Goal: Navigation & Orientation: Find specific page/section

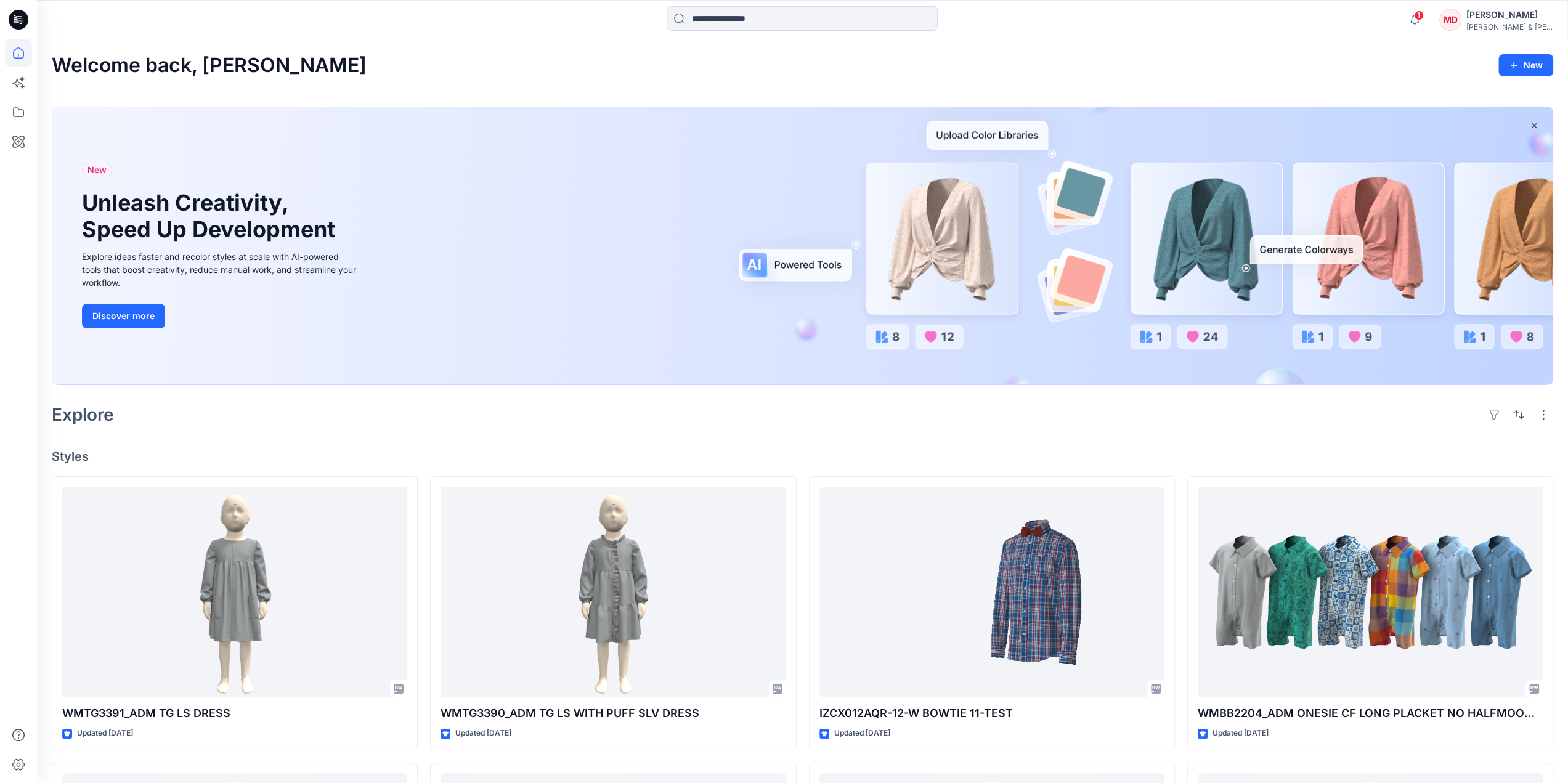
click at [1523, 23] on div "[PERSON_NAME] & [PERSON_NAME]" at bounding box center [1510, 27] width 86 height 9
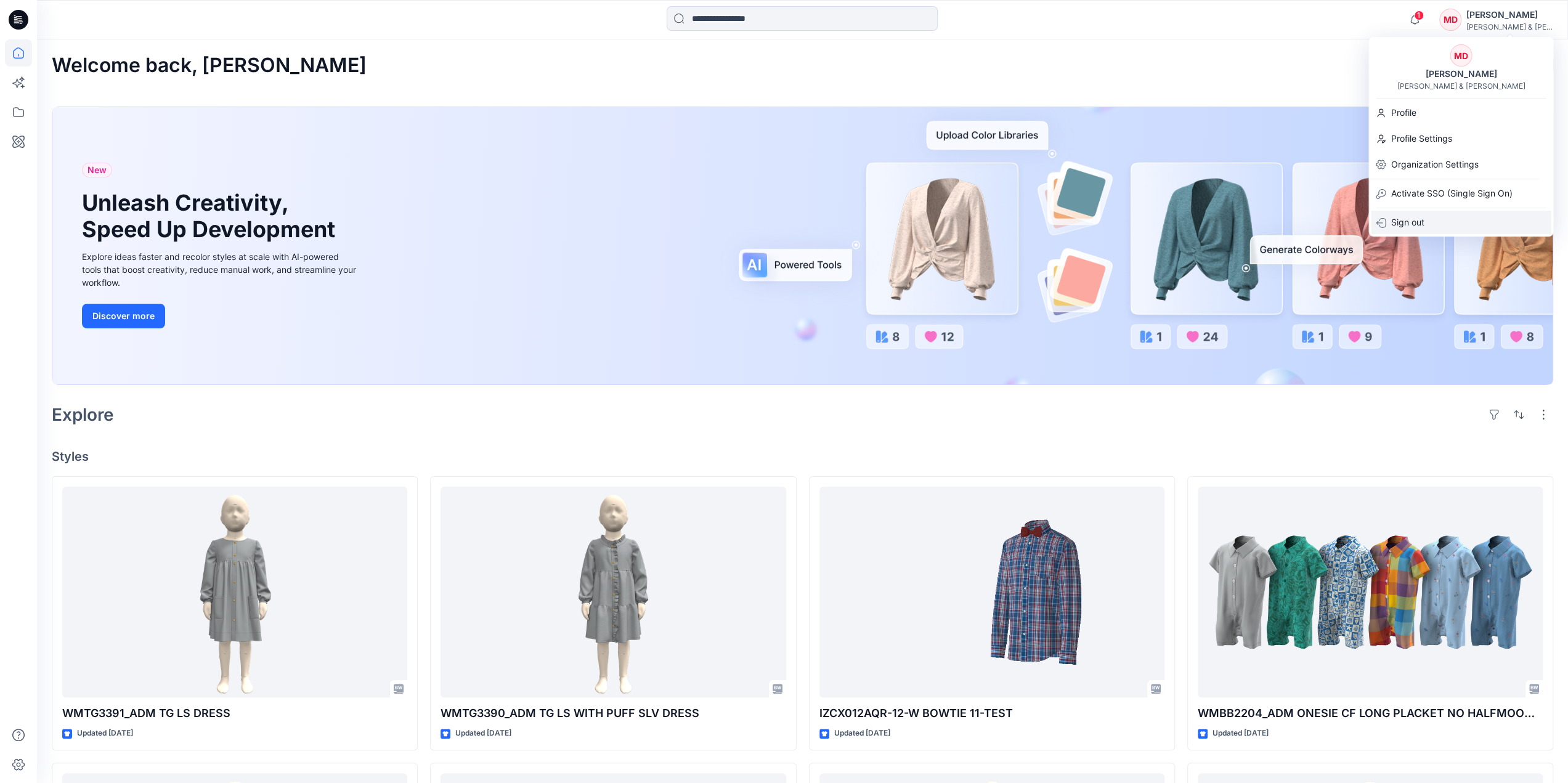
click at [1410, 225] on p "Sign out" at bounding box center [1407, 223] width 33 height 23
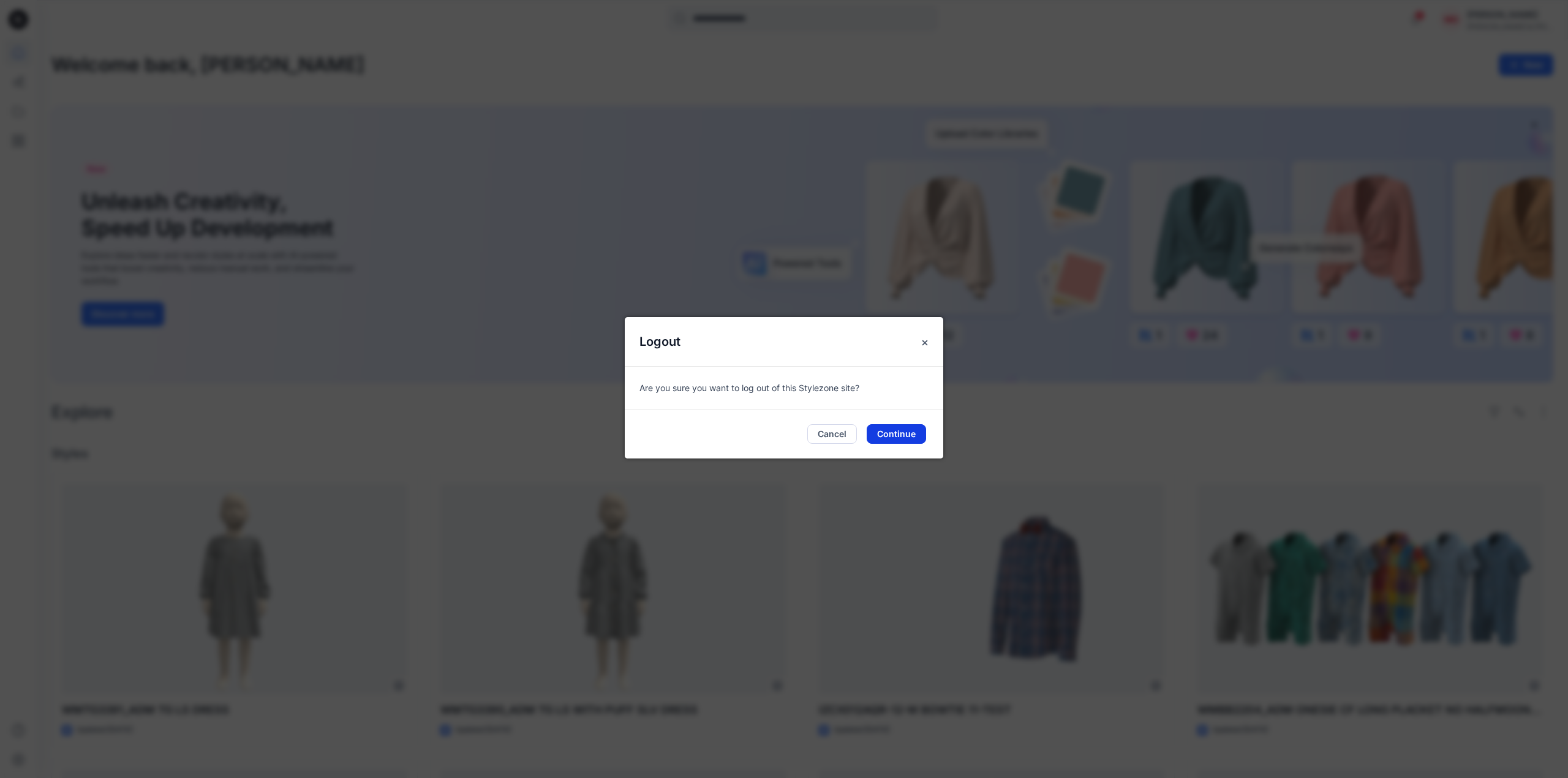
click at [892, 434] on button "Continue" at bounding box center [896, 434] width 60 height 19
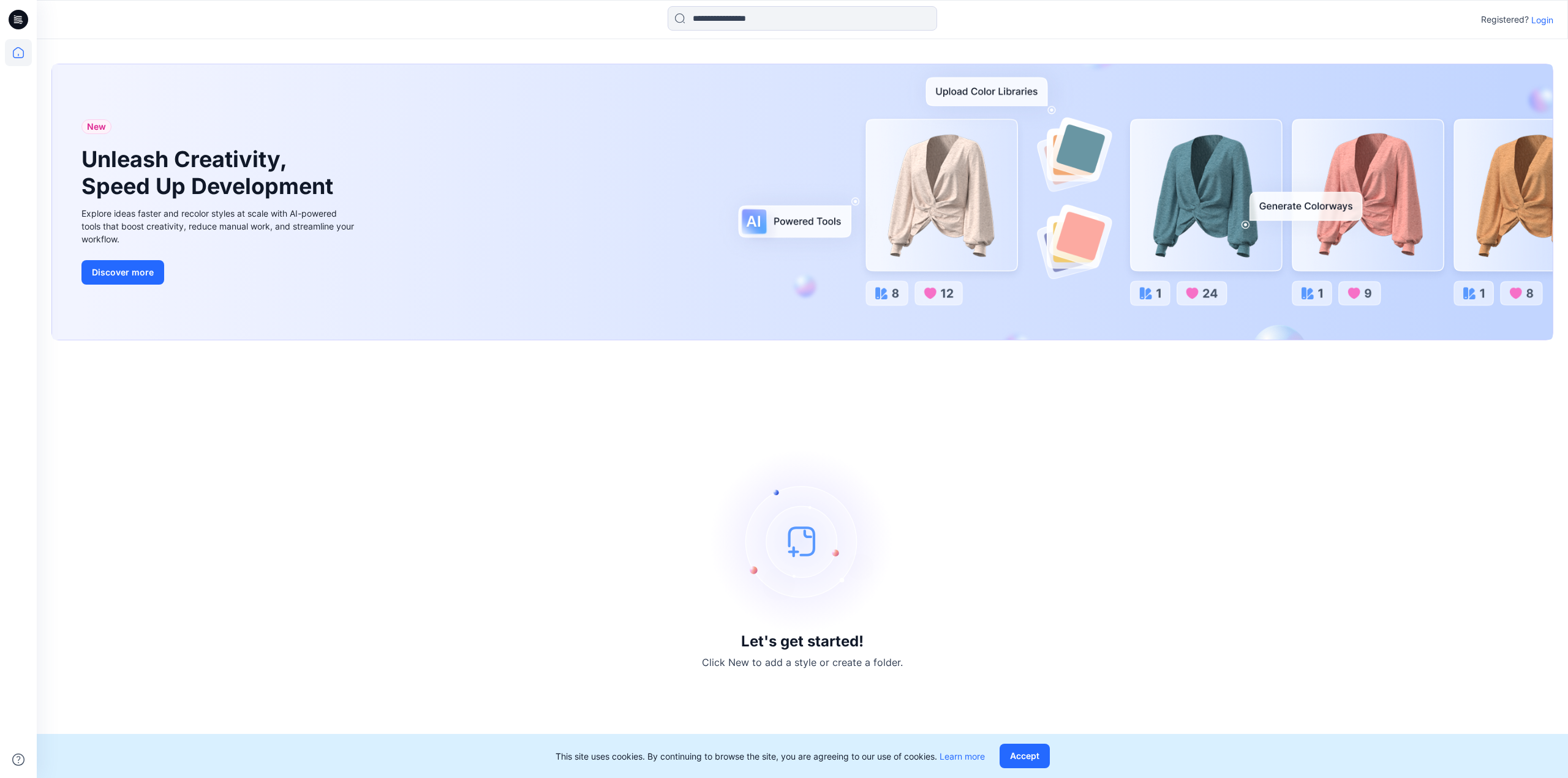
click at [1547, 20] on p "Login" at bounding box center [1542, 20] width 22 height 13
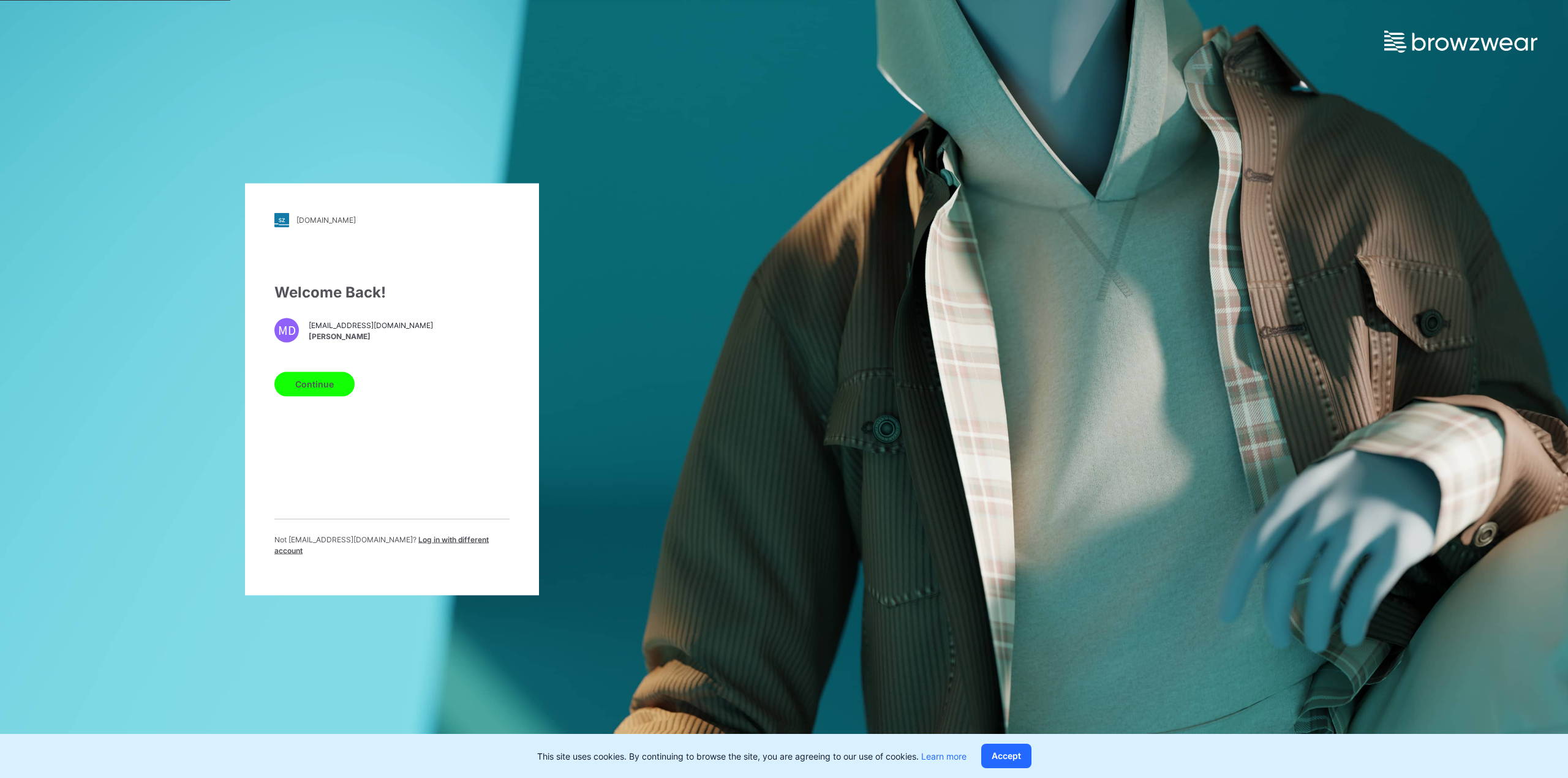
click at [482, 542] on span "Log in with different account" at bounding box center [381, 544] width 215 height 20
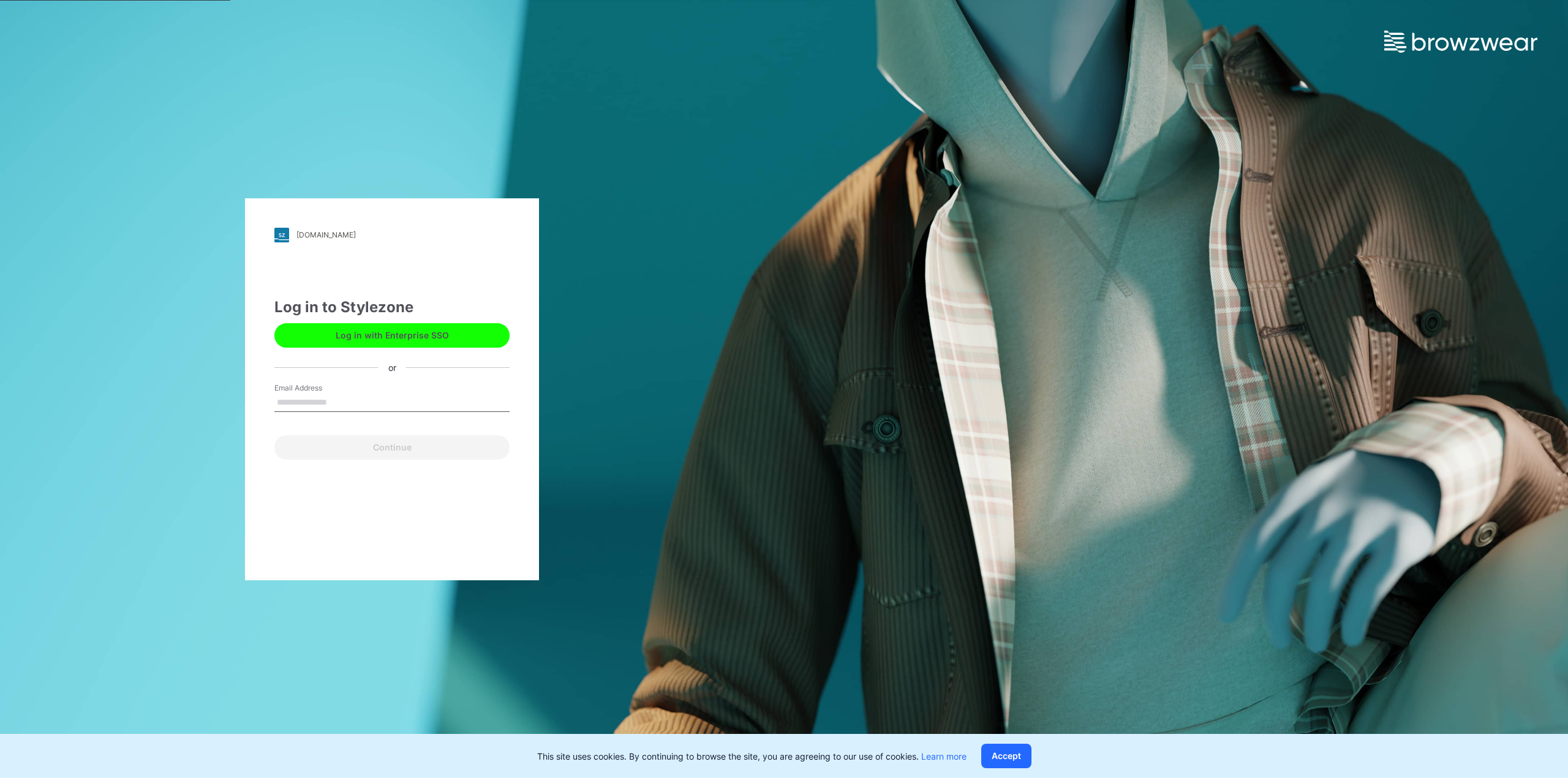
click at [388, 401] on input "Email Address" at bounding box center [392, 403] width 235 height 18
click at [335, 405] on input "Email Address" at bounding box center [392, 403] width 235 height 18
type input "**********"
click at [347, 451] on button "Continue" at bounding box center [392, 447] width 235 height 25
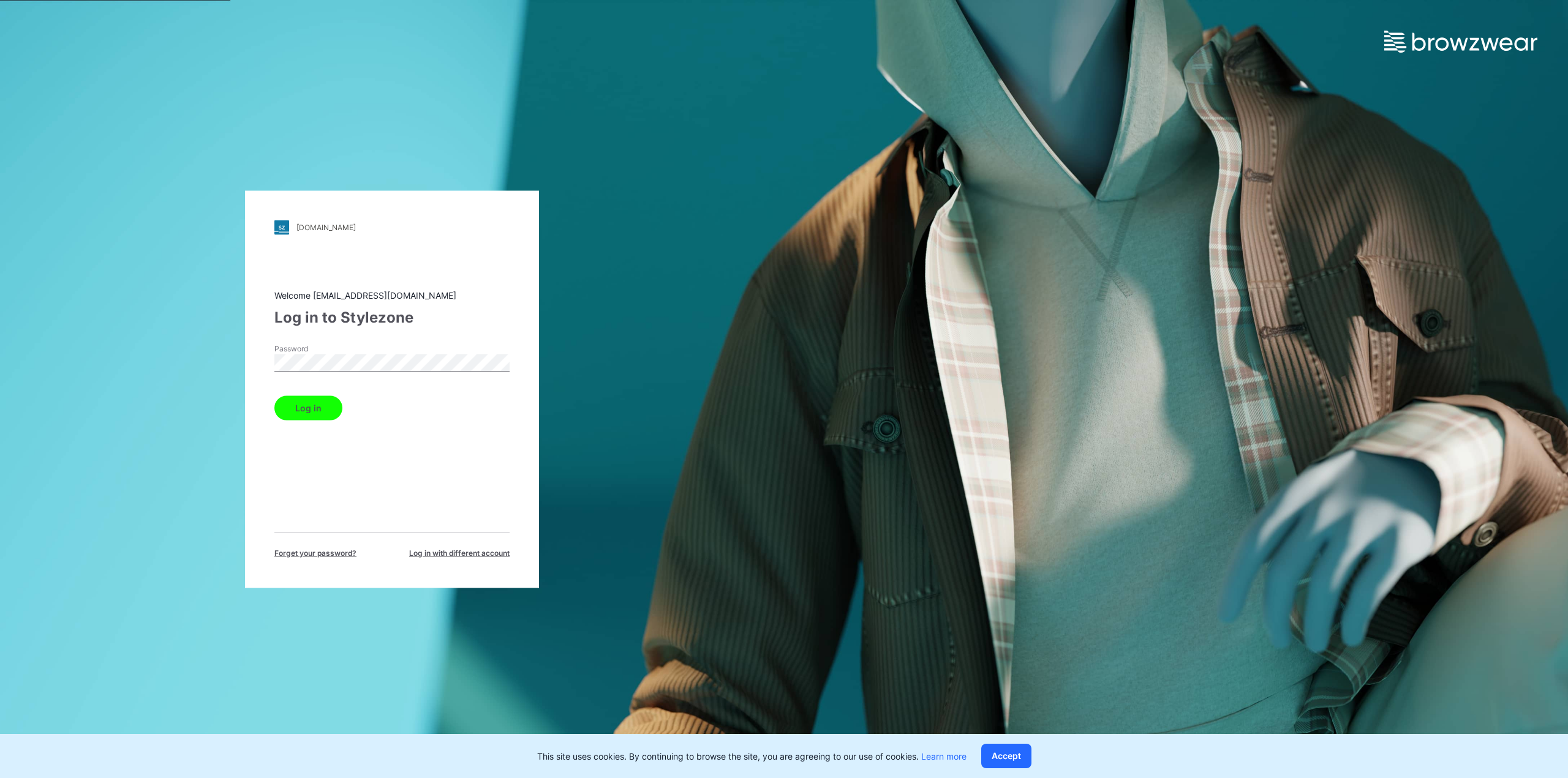
click at [320, 410] on button "Log in" at bounding box center [308, 408] width 68 height 25
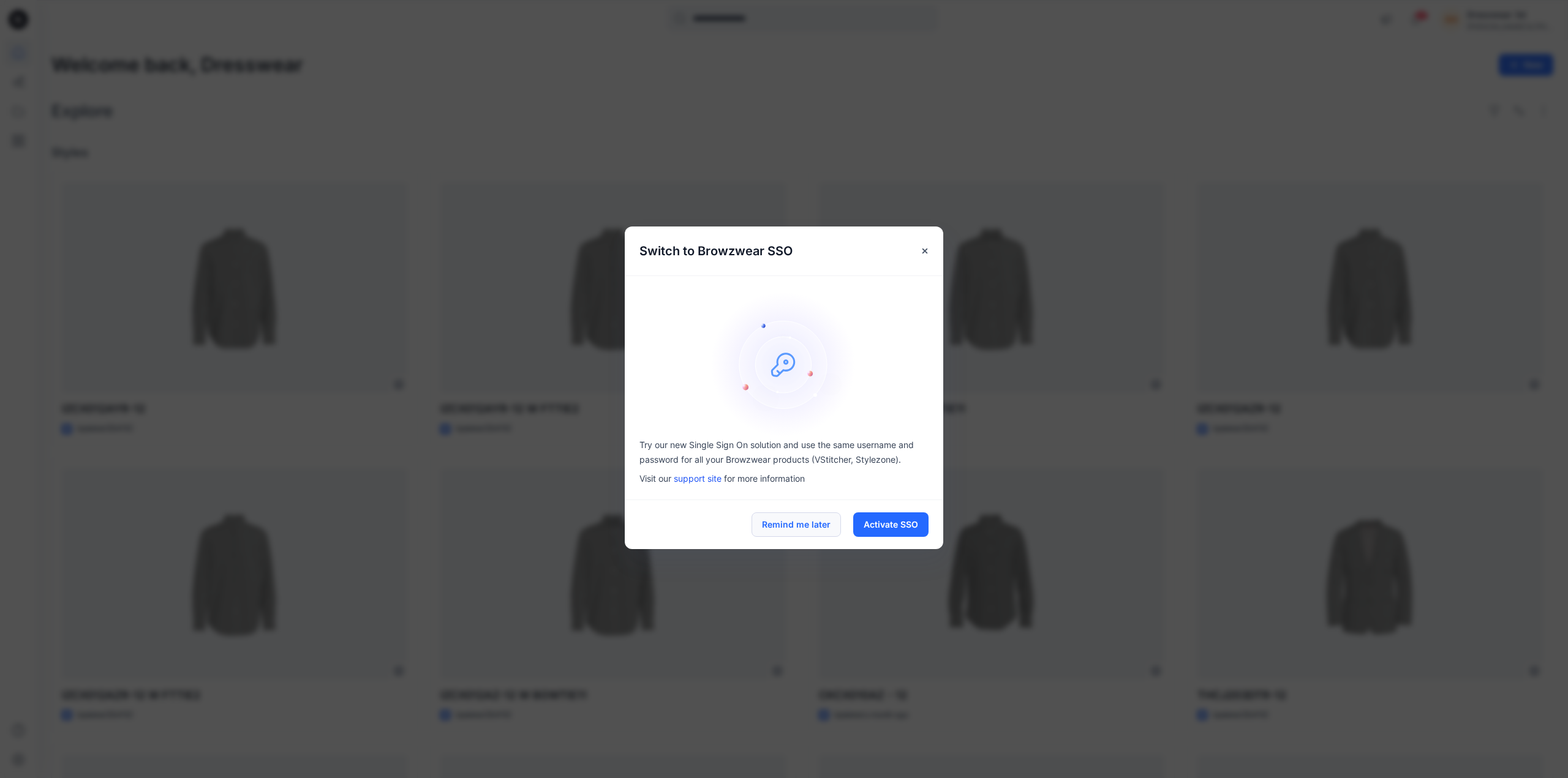
click at [798, 528] on button "Remind me later" at bounding box center [796, 525] width 89 height 25
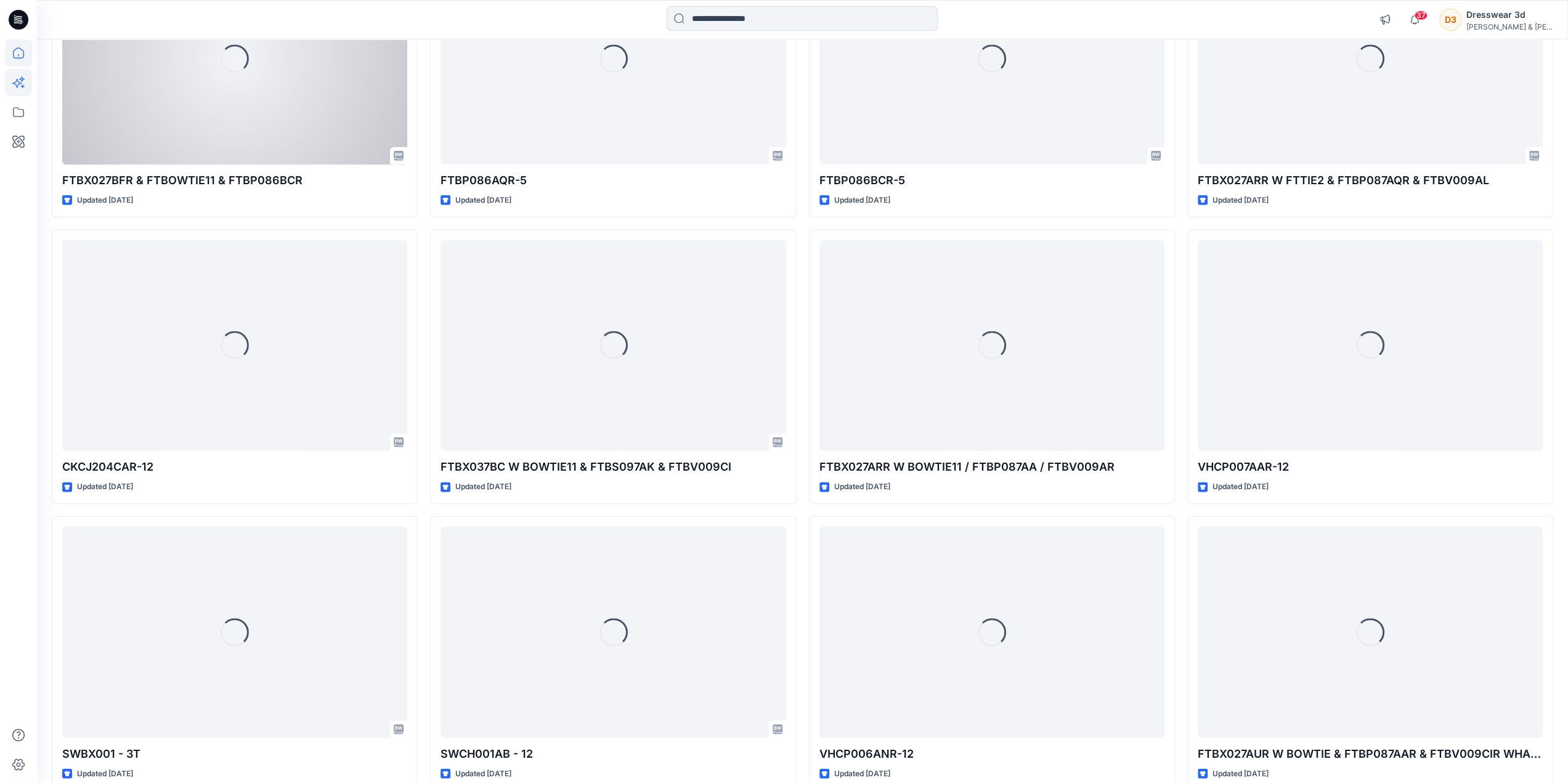
scroll to position [2874, 0]
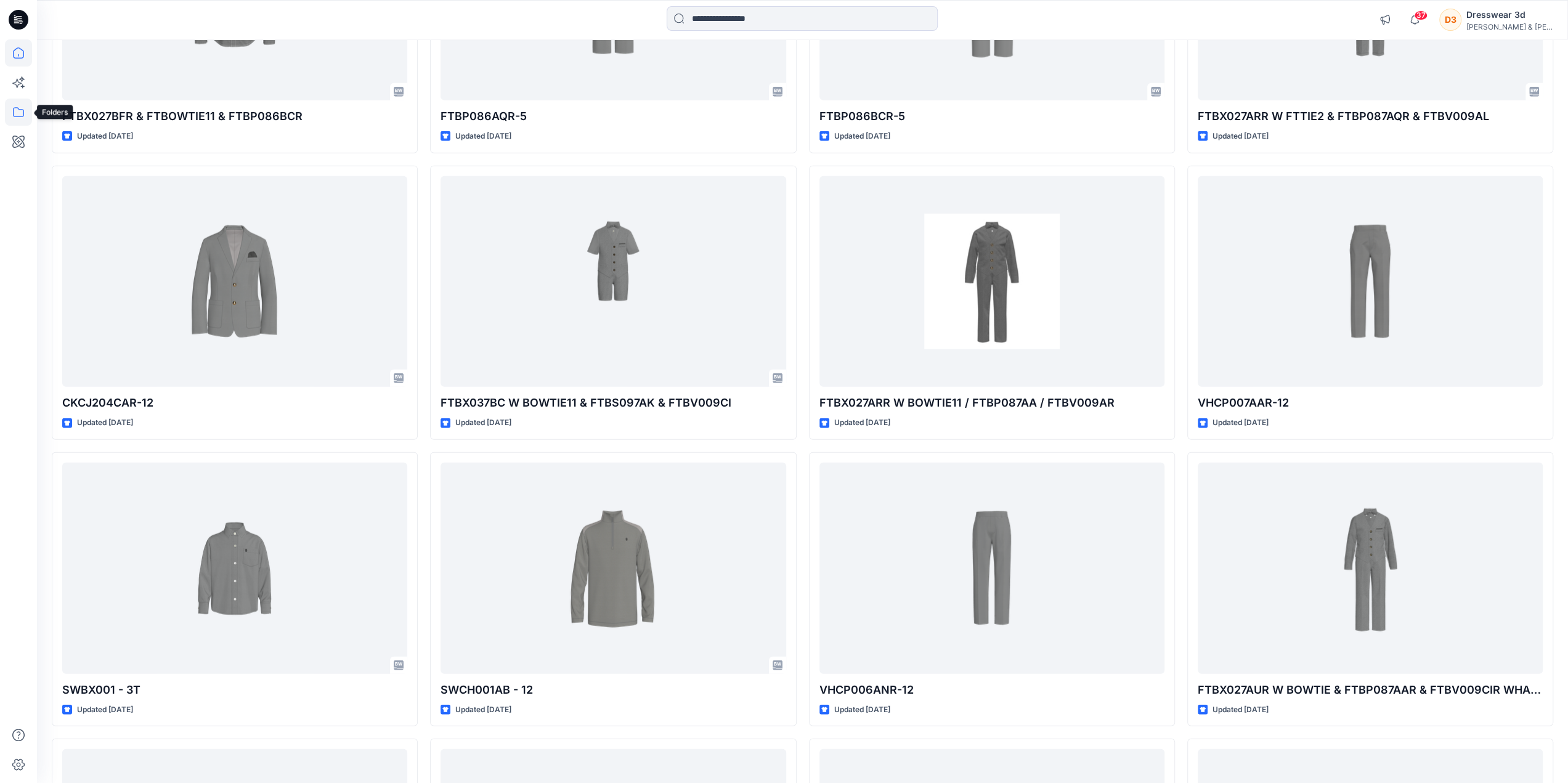
click at [18, 115] on icon at bounding box center [19, 112] width 27 height 27
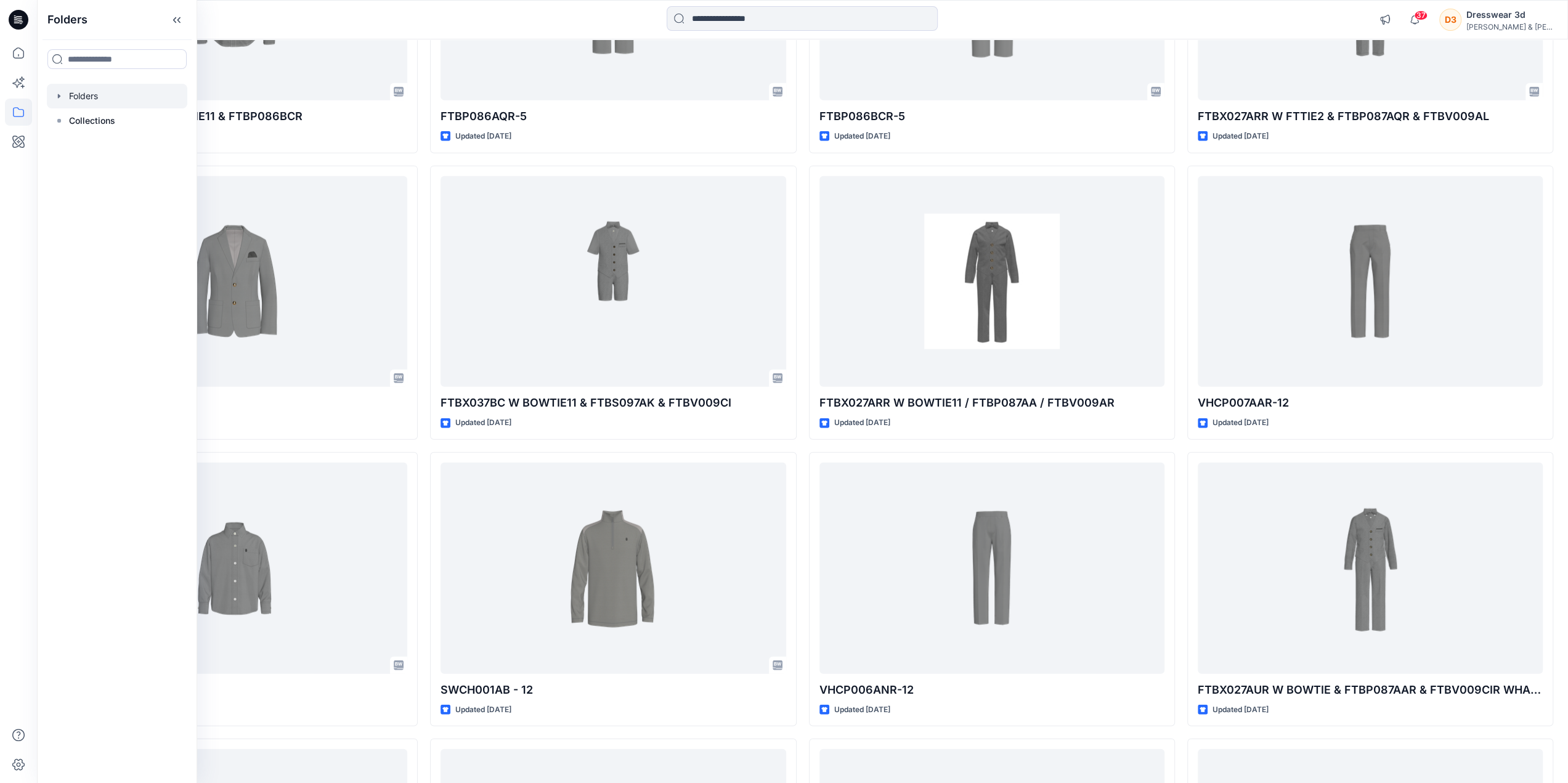
click at [76, 101] on div at bounding box center [117, 96] width 140 height 25
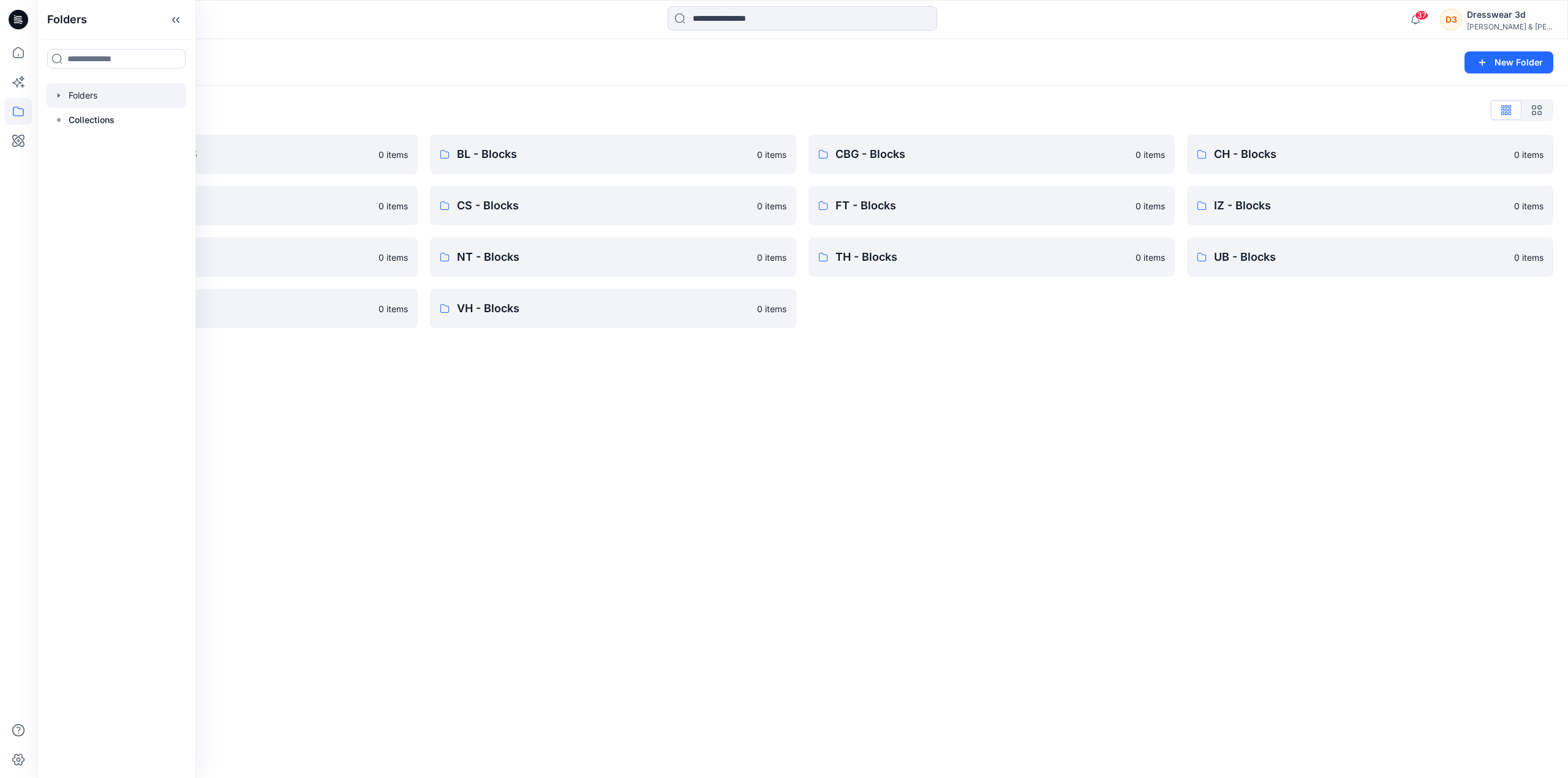
click at [675, 513] on div "Folders New Folder Folders List *DESIGN APPROVALS 0 items CK - Blocks 0 items I…" at bounding box center [802, 408] width 1531 height 739
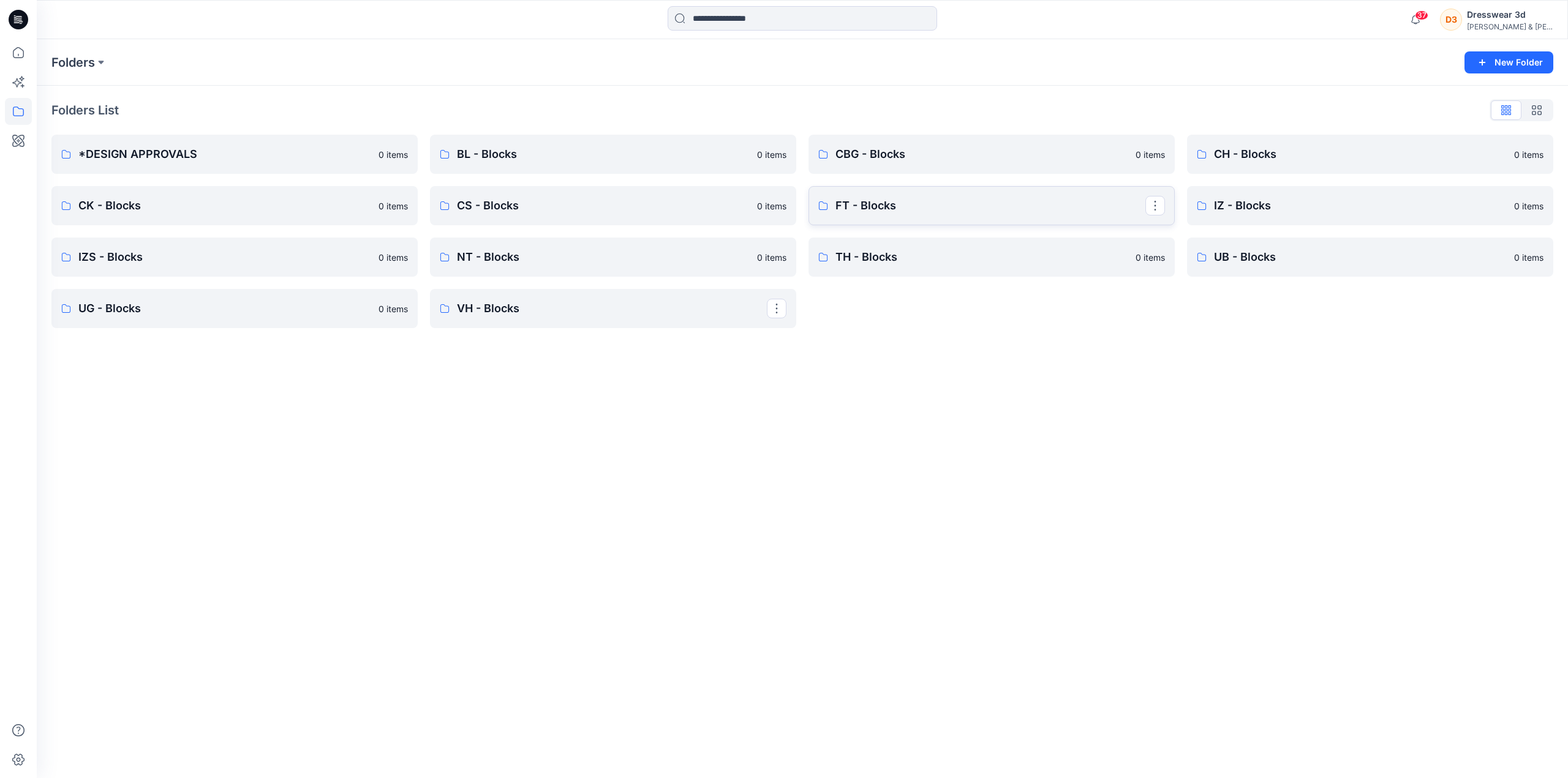
click at [892, 211] on p "FT - Blocks" at bounding box center [990, 206] width 310 height 17
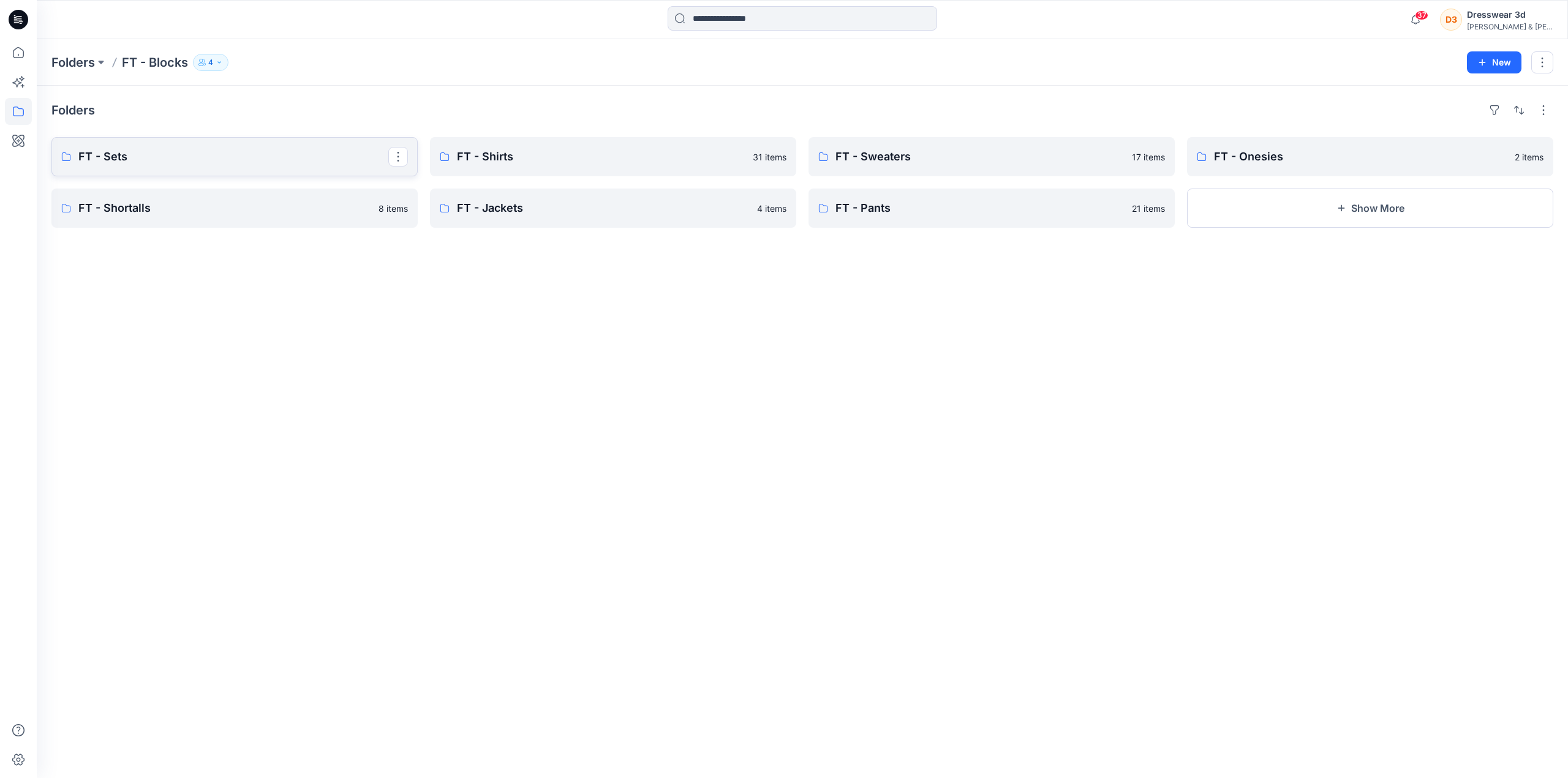
click at [373, 153] on p "FT - Sets" at bounding box center [233, 157] width 310 height 17
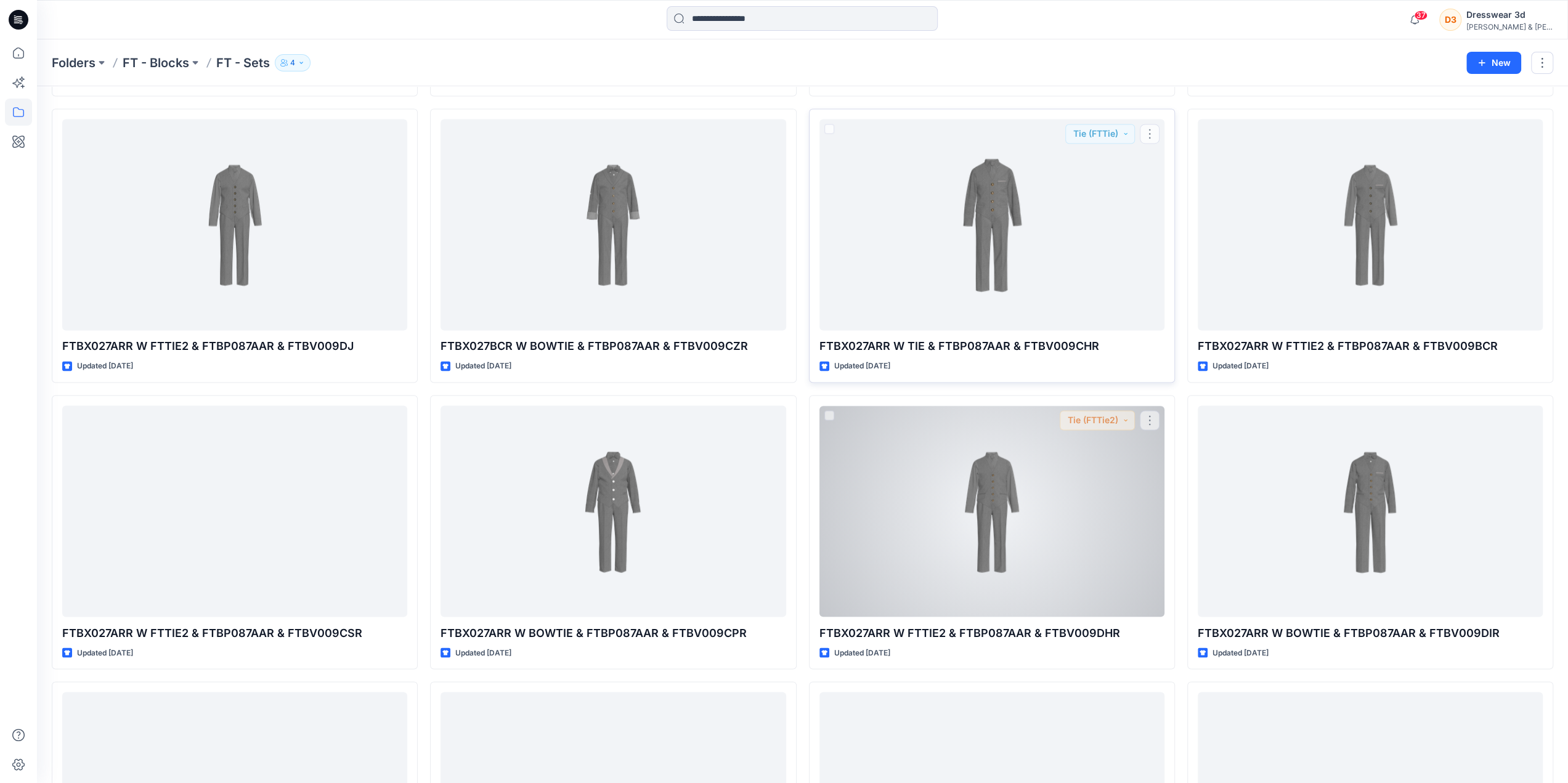
scroll to position [6646, 0]
